Goal: Information Seeking & Learning: Check status

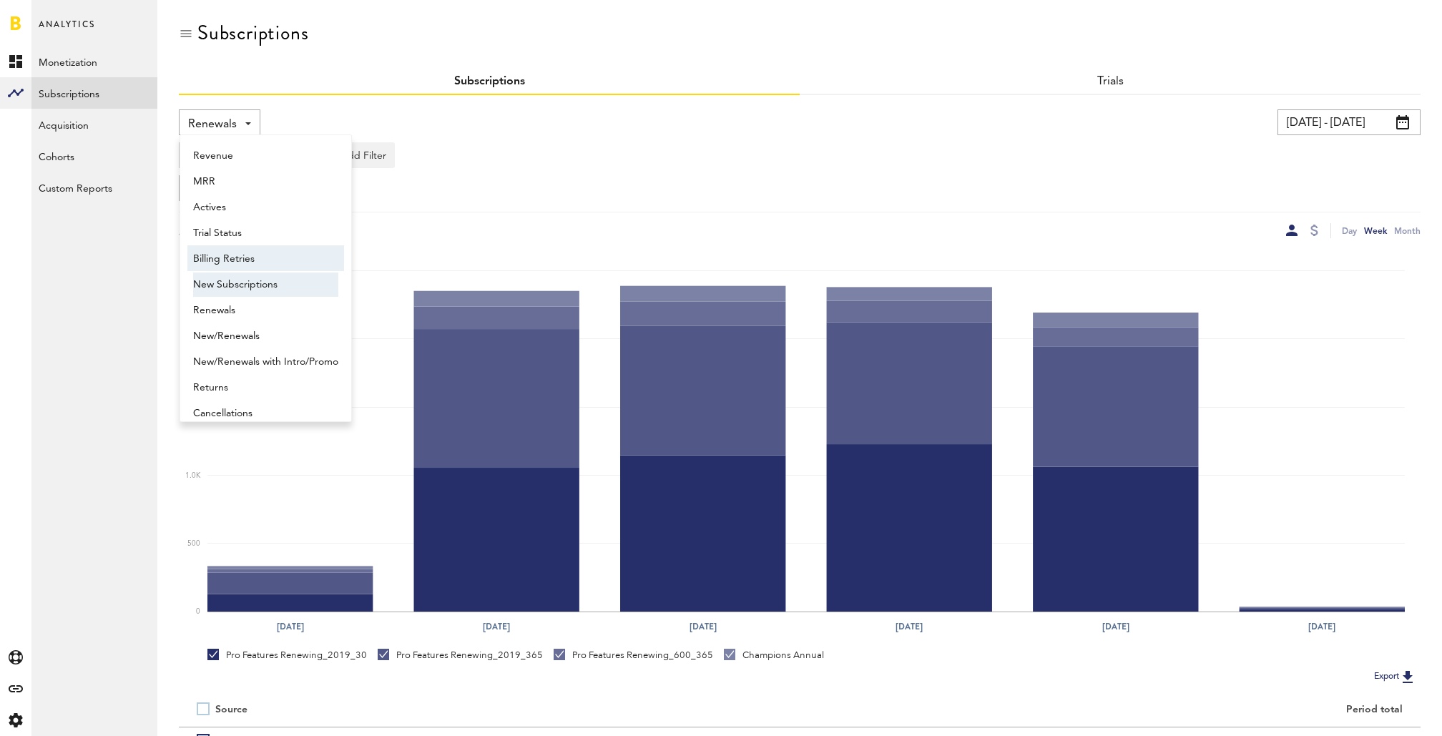
scroll to position [238, 0]
click at [234, 272] on span "New Subscriptions" at bounding box center [265, 273] width 145 height 24
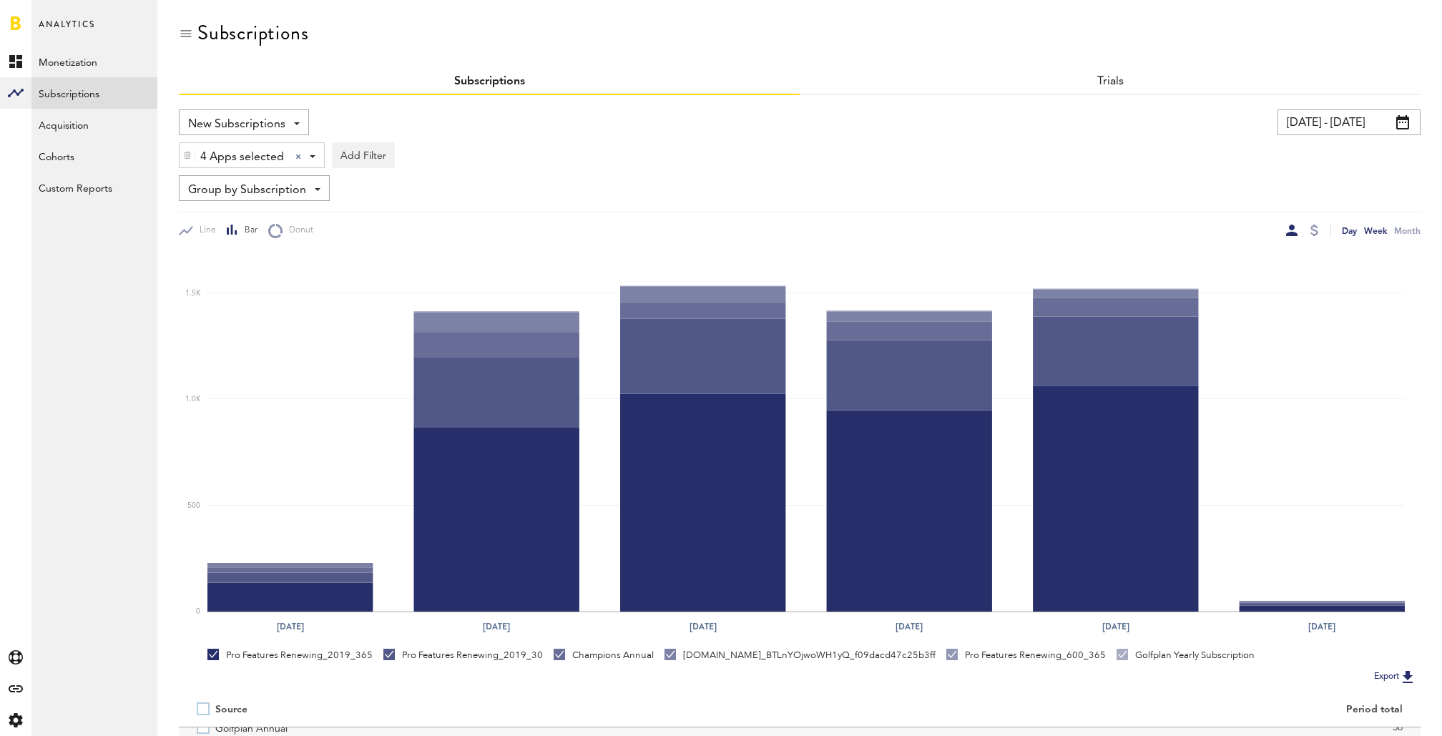
click at [1346, 229] on div "Day" at bounding box center [1349, 230] width 15 height 15
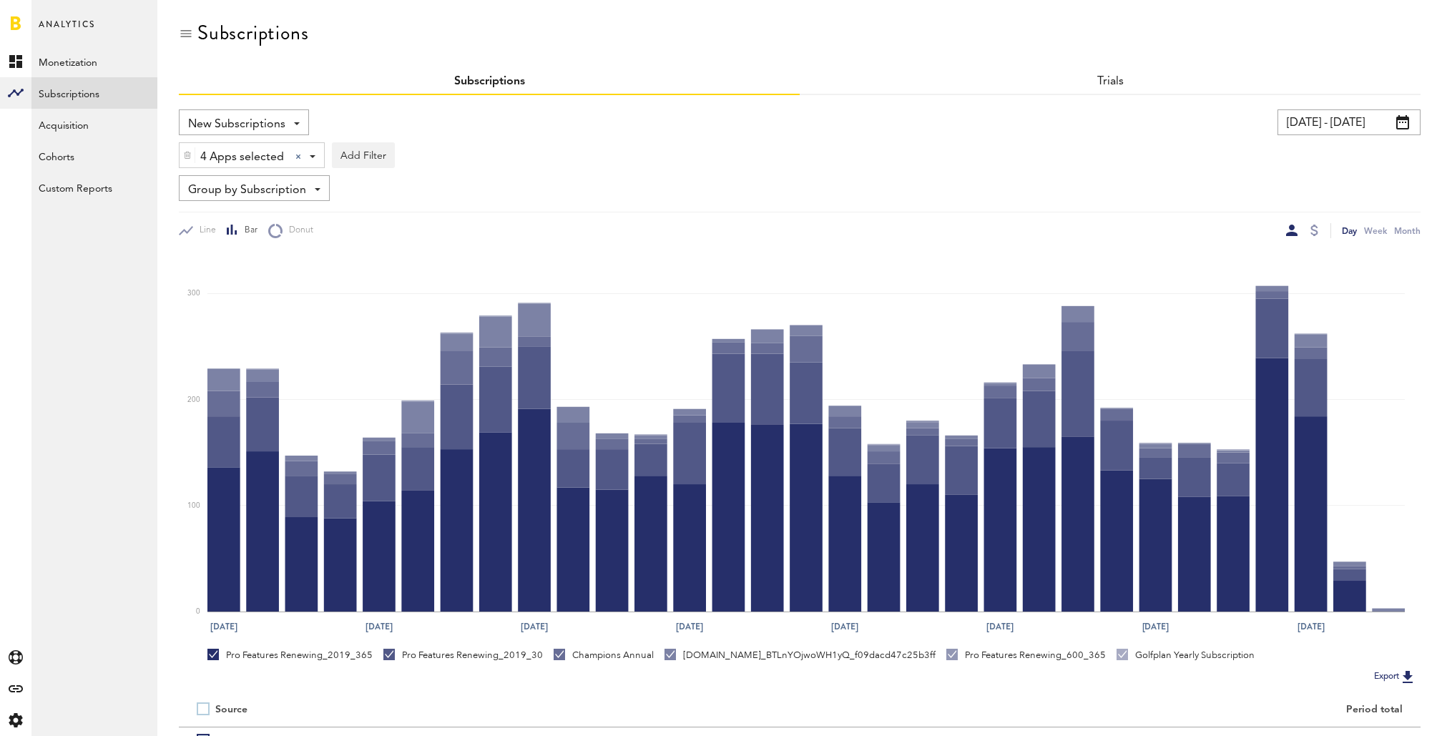
click at [1400, 123] on span at bounding box center [1403, 122] width 13 height 14
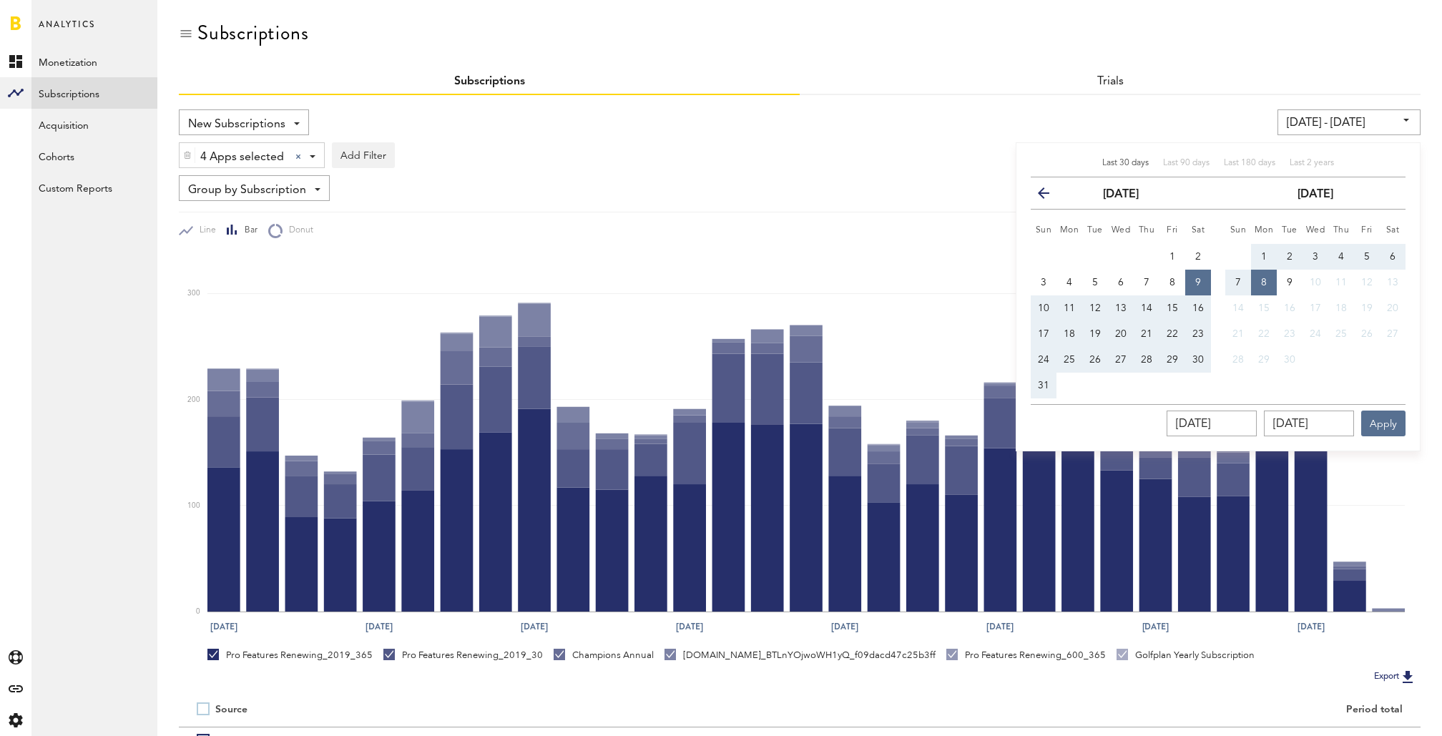
click at [1120, 159] on span "Last 30 days" at bounding box center [1125, 163] width 47 height 9
type input "[DATE] - [DATE]"
type input "[DATE]"
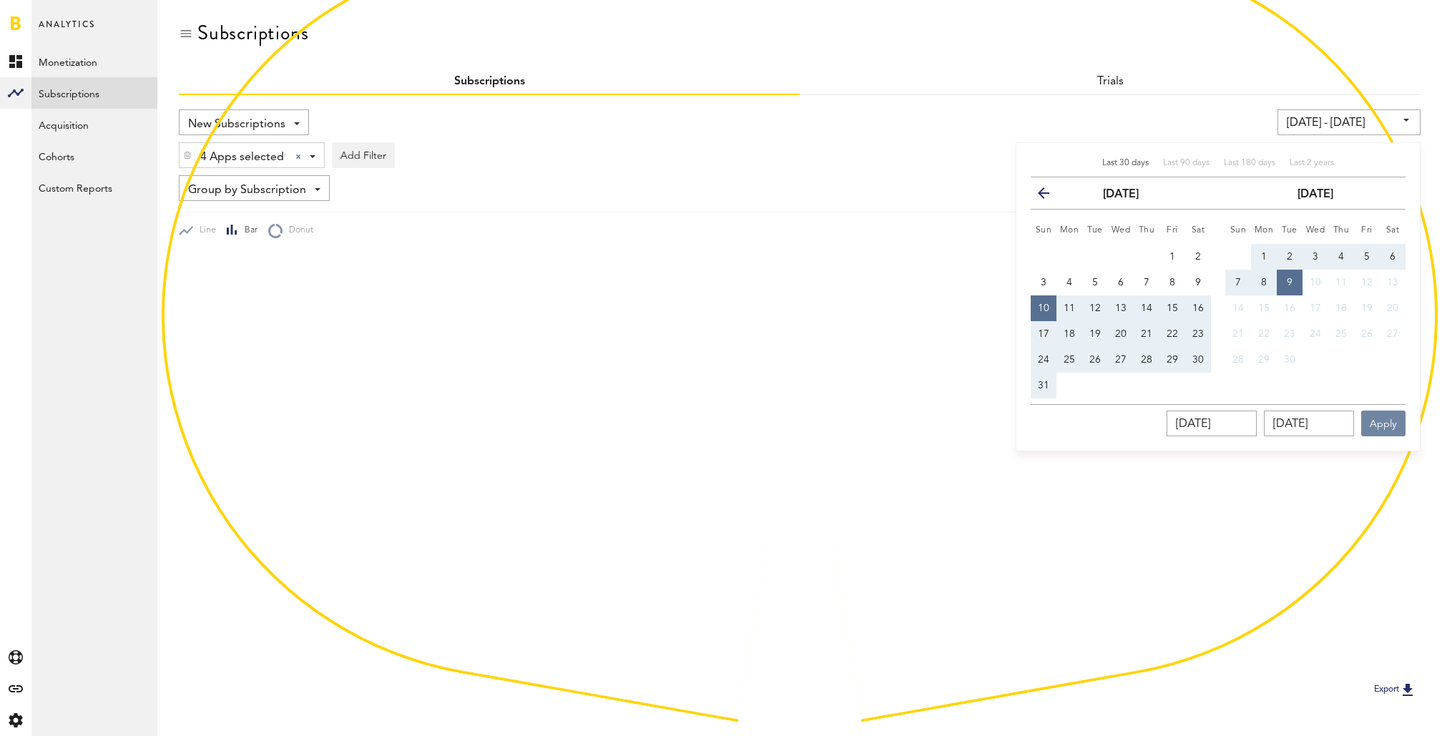
click at [1379, 419] on button "Apply" at bounding box center [1383, 424] width 44 height 26
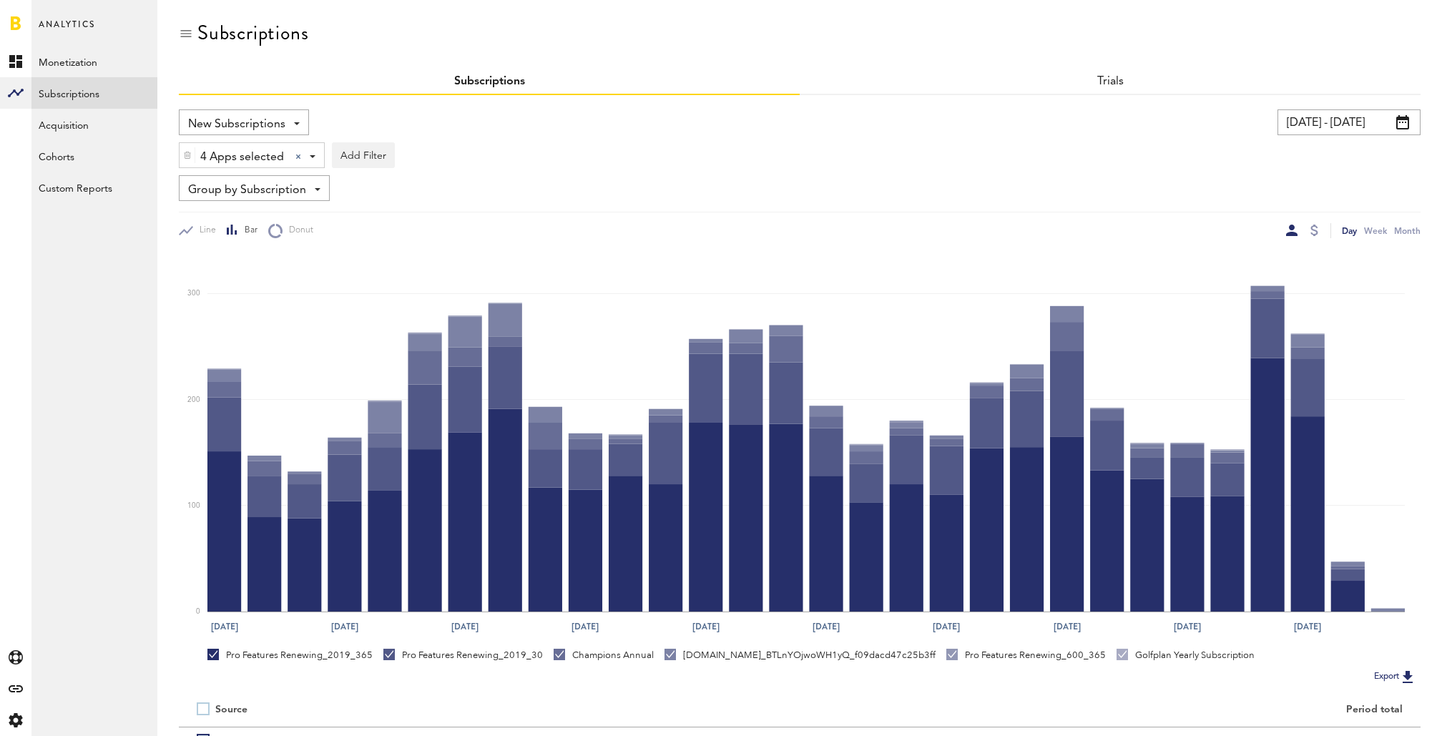
click at [272, 197] on span "Group by Subscription" at bounding box center [247, 190] width 118 height 24
click at [275, 223] on span "Group by Platform" at bounding box center [265, 222] width 145 height 24
